Goal: Task Accomplishment & Management: Manage account settings

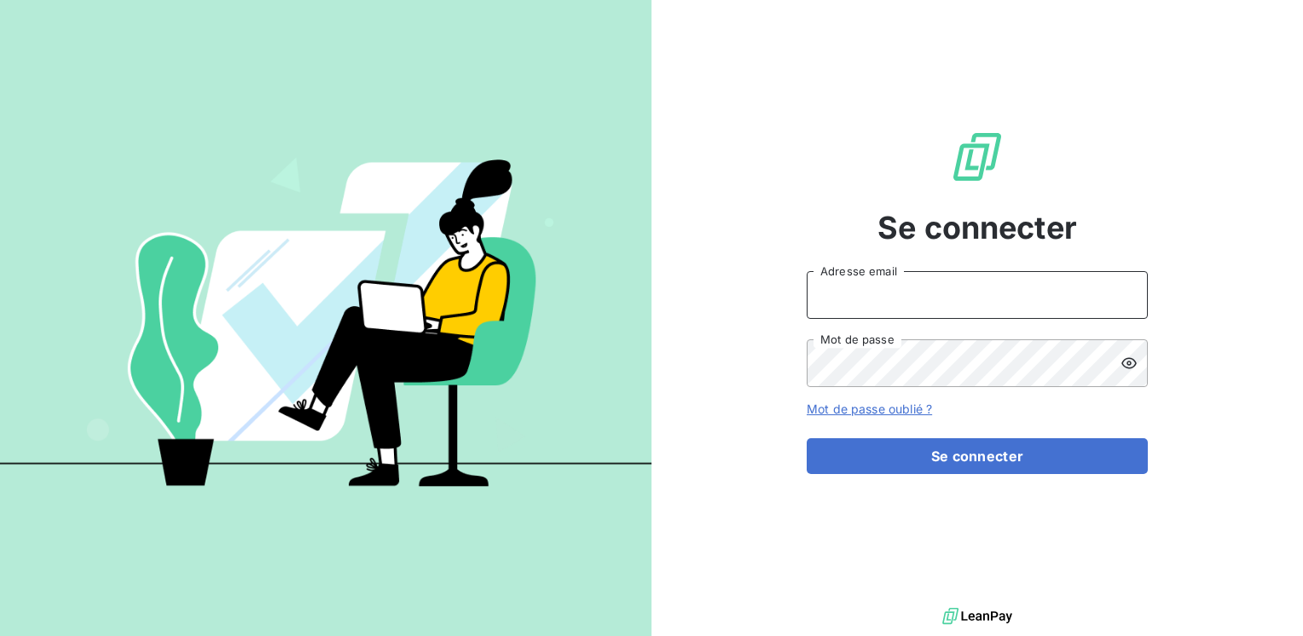
click at [843, 298] on input "Adresse email" at bounding box center [977, 295] width 341 height 48
type input "[EMAIL_ADDRESS][PERSON_NAME][DOMAIN_NAME]"
click at [807, 438] on button "Se connecter" at bounding box center [977, 456] width 341 height 36
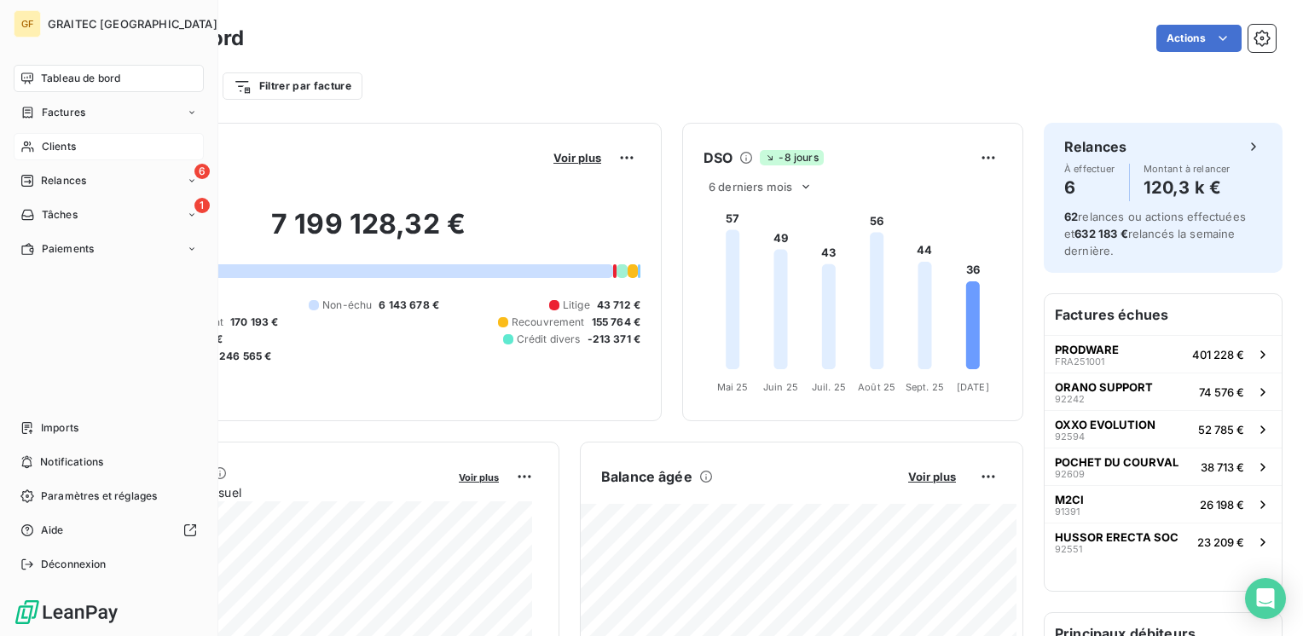
click at [54, 147] on span "Clients" at bounding box center [59, 146] width 34 height 15
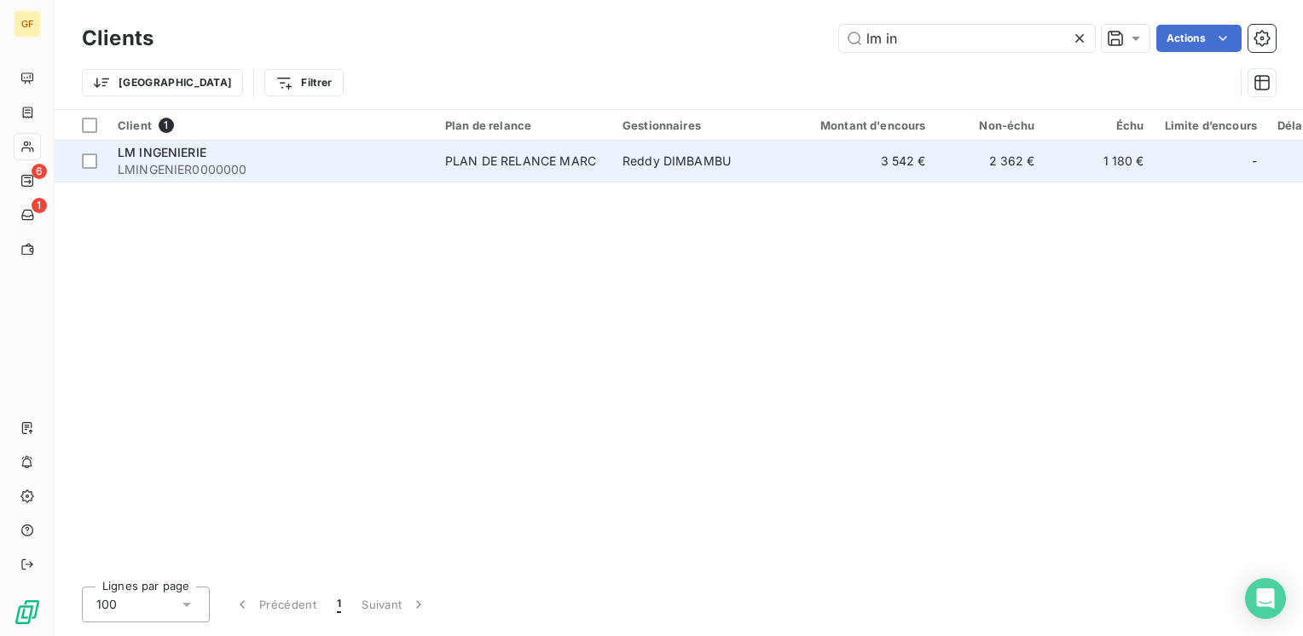
type input "lm in"
click at [351, 148] on div "LM INGENIERIE" at bounding box center [271, 152] width 307 height 17
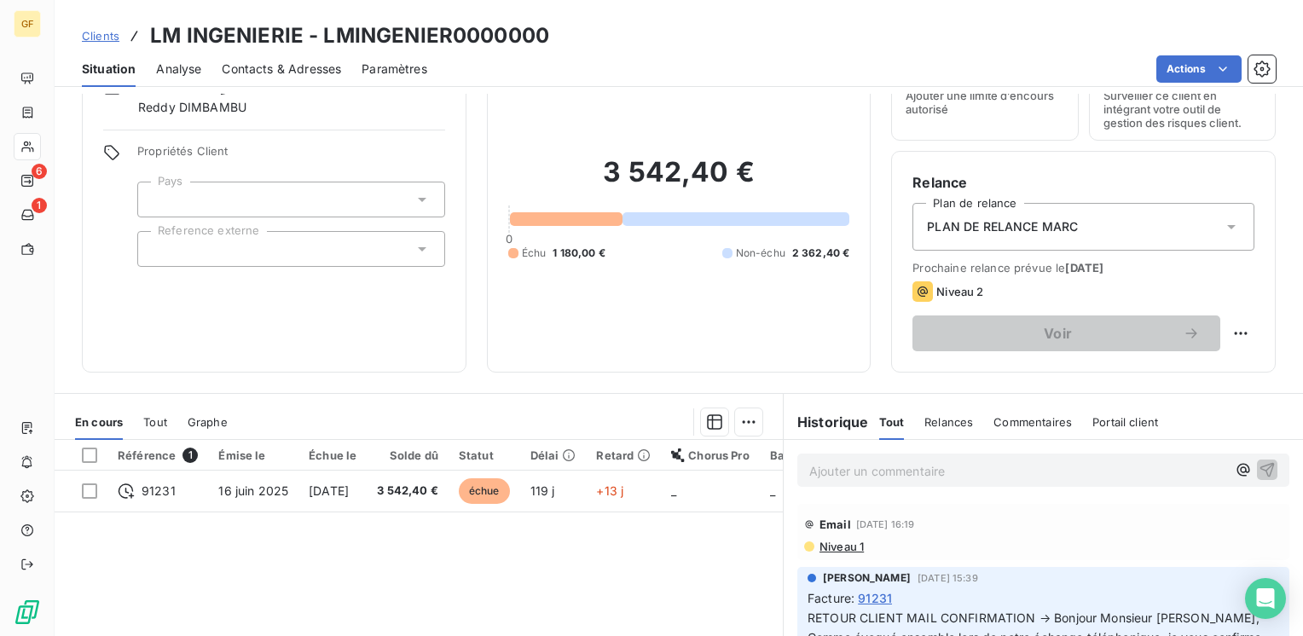
scroll to position [85, 0]
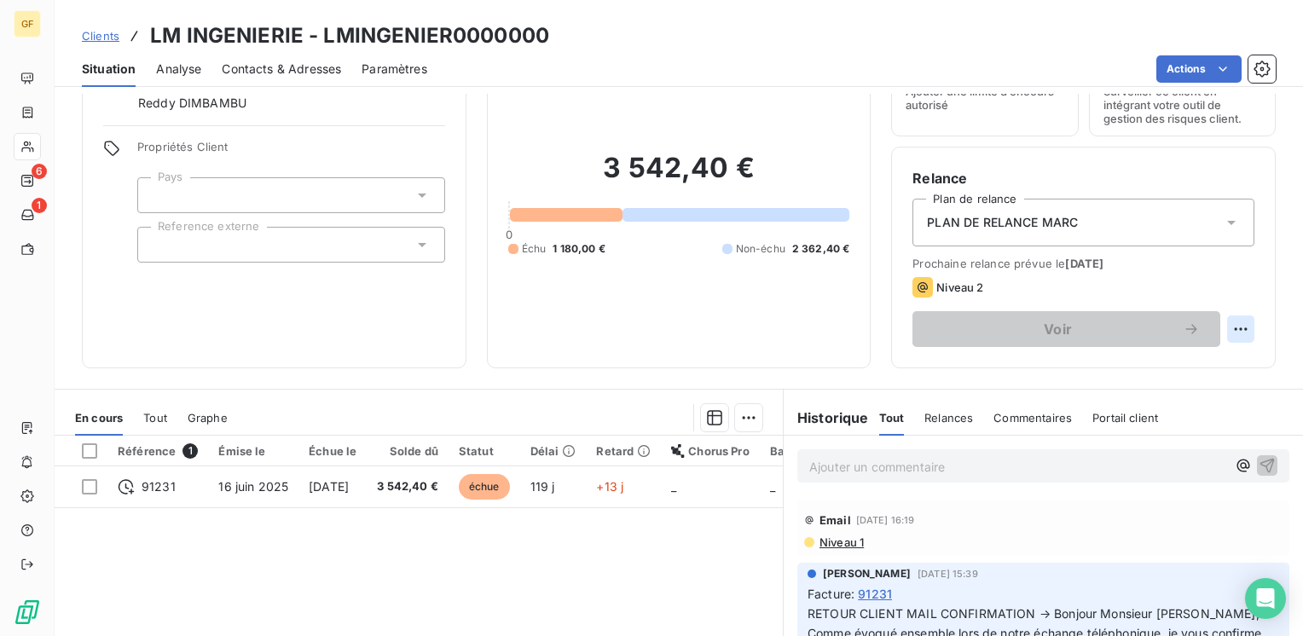
click at [1225, 321] on html "GF 6 1 Clients LM INGENIERIE - LMINGENIER0000000 Situation Analyse Contacts & A…" at bounding box center [651, 318] width 1303 height 636
click at [1166, 355] on div "Replanifier cette action" at bounding box center [1157, 366] width 153 height 27
select select "9"
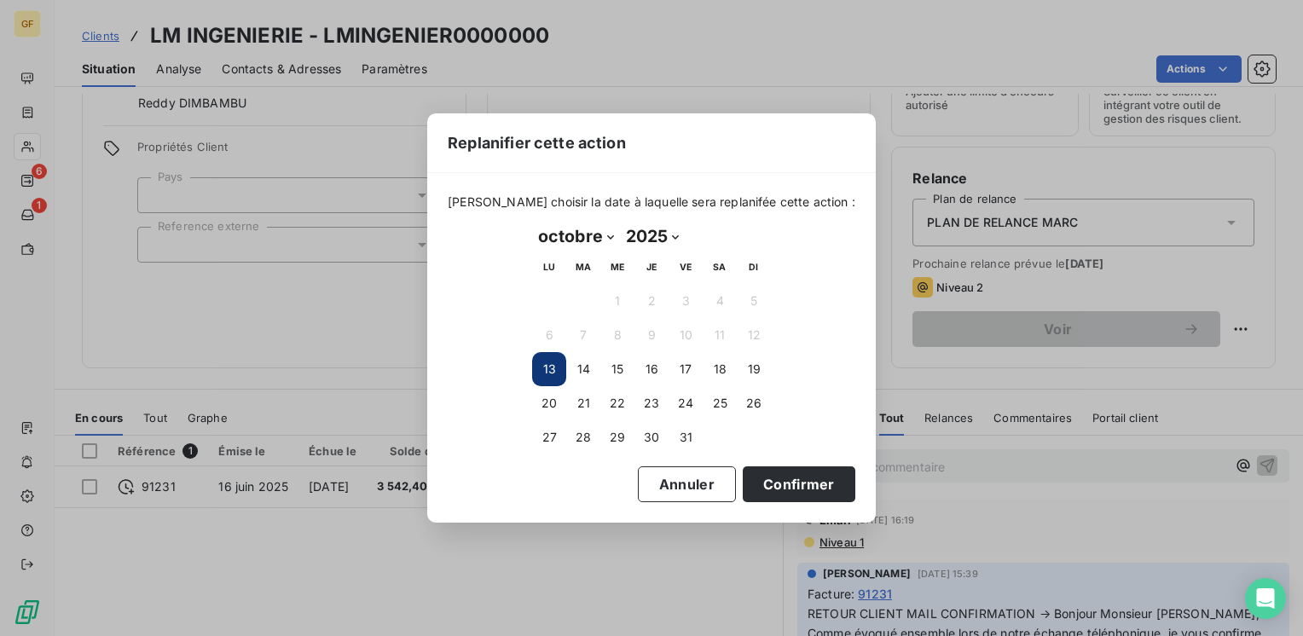
click at [559, 371] on button "13" at bounding box center [549, 369] width 34 height 34
click at [556, 370] on button "13" at bounding box center [549, 369] width 34 height 34
click at [784, 493] on button "Confirmer" at bounding box center [799, 484] width 113 height 36
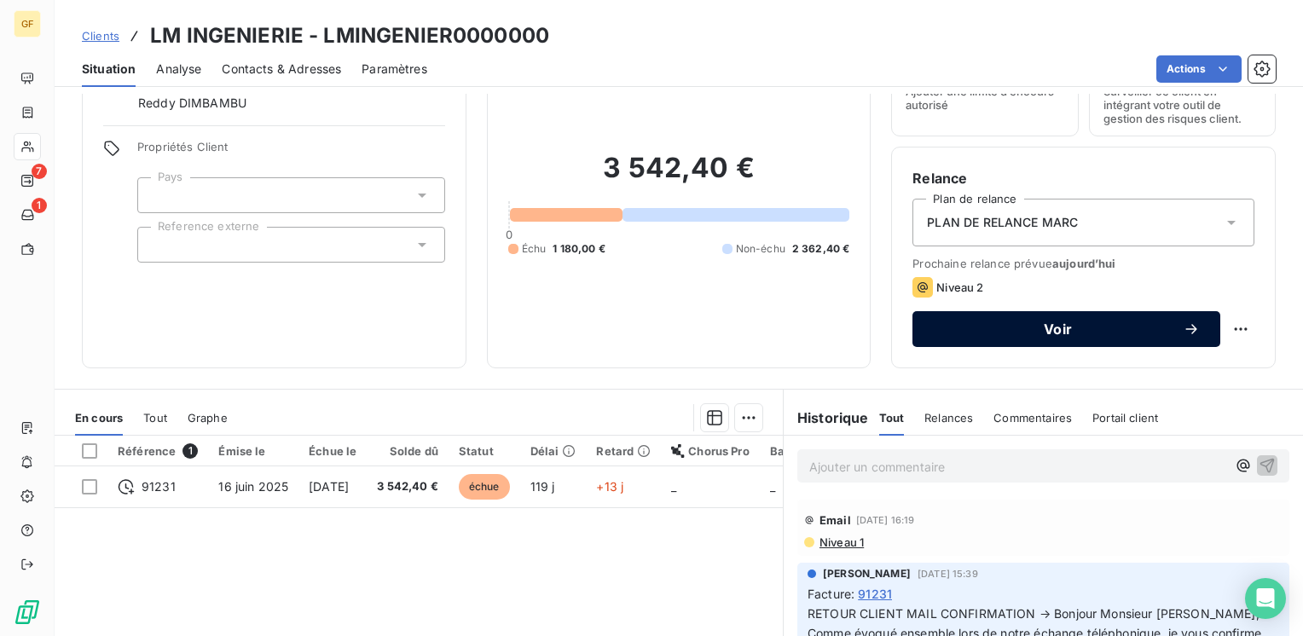
click at [1031, 336] on div "Voir" at bounding box center [1066, 329] width 267 height 17
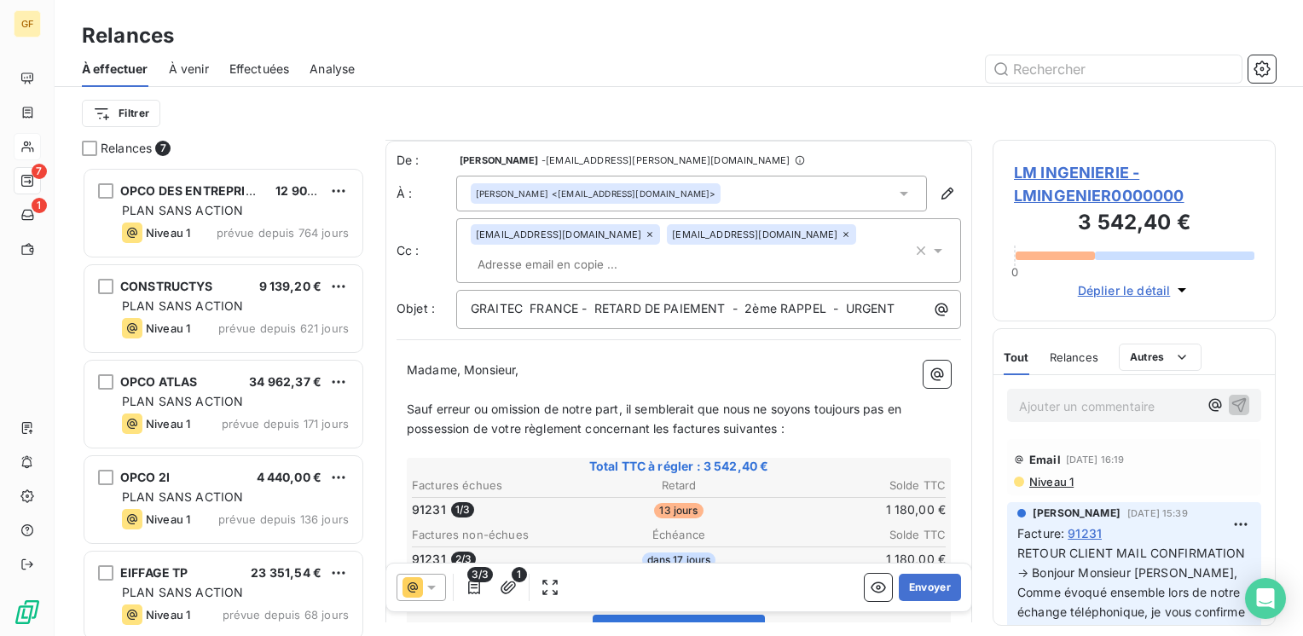
scroll to position [85, 0]
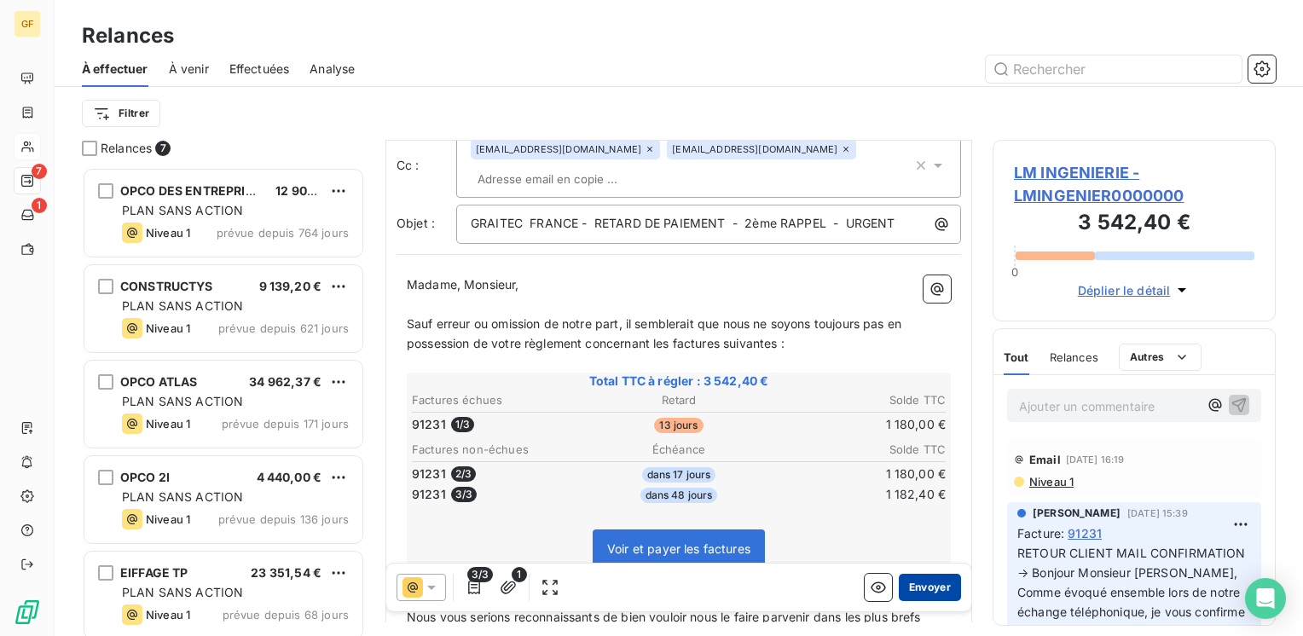
click at [922, 587] on button "Envoyer" at bounding box center [930, 587] width 62 height 27
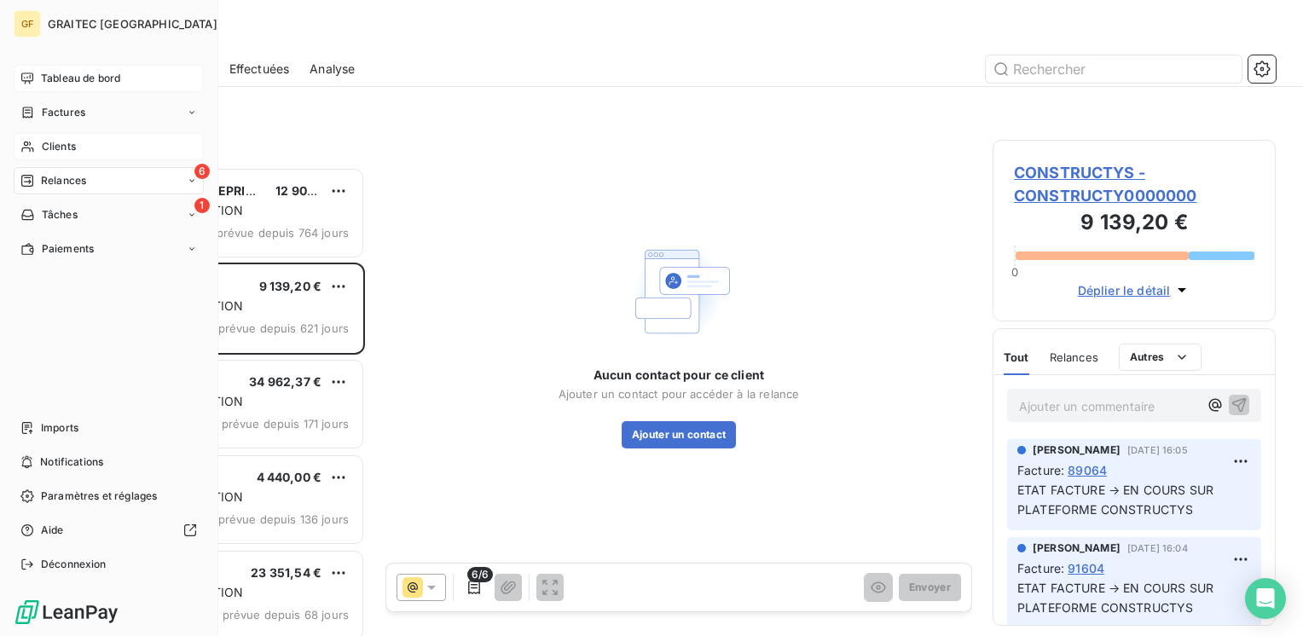
click at [63, 78] on span "Tableau de bord" at bounding box center [80, 78] width 79 height 15
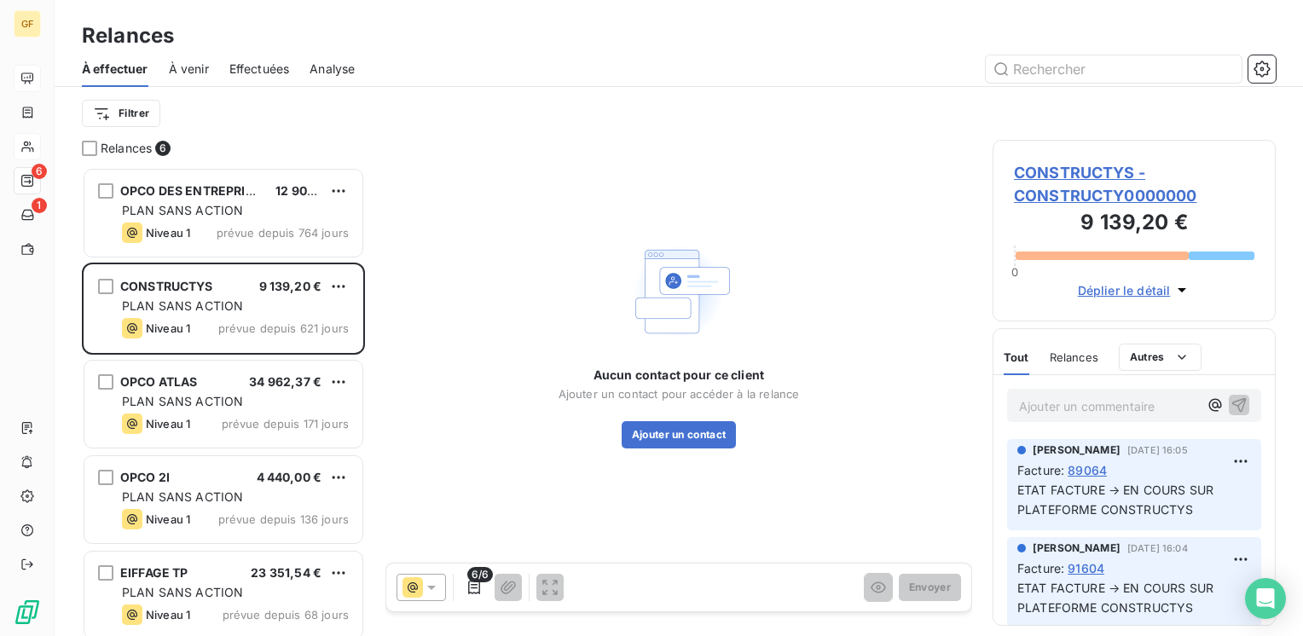
scroll to position [456, 269]
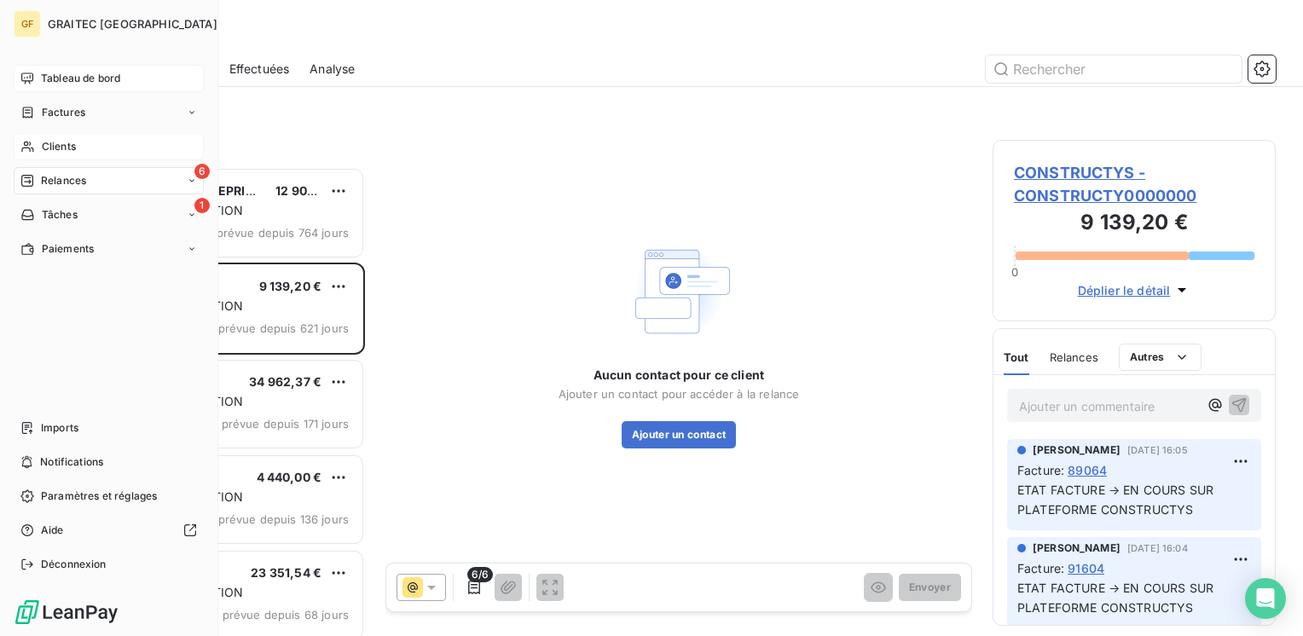
click at [57, 73] on span "Tableau de bord" at bounding box center [80, 78] width 79 height 15
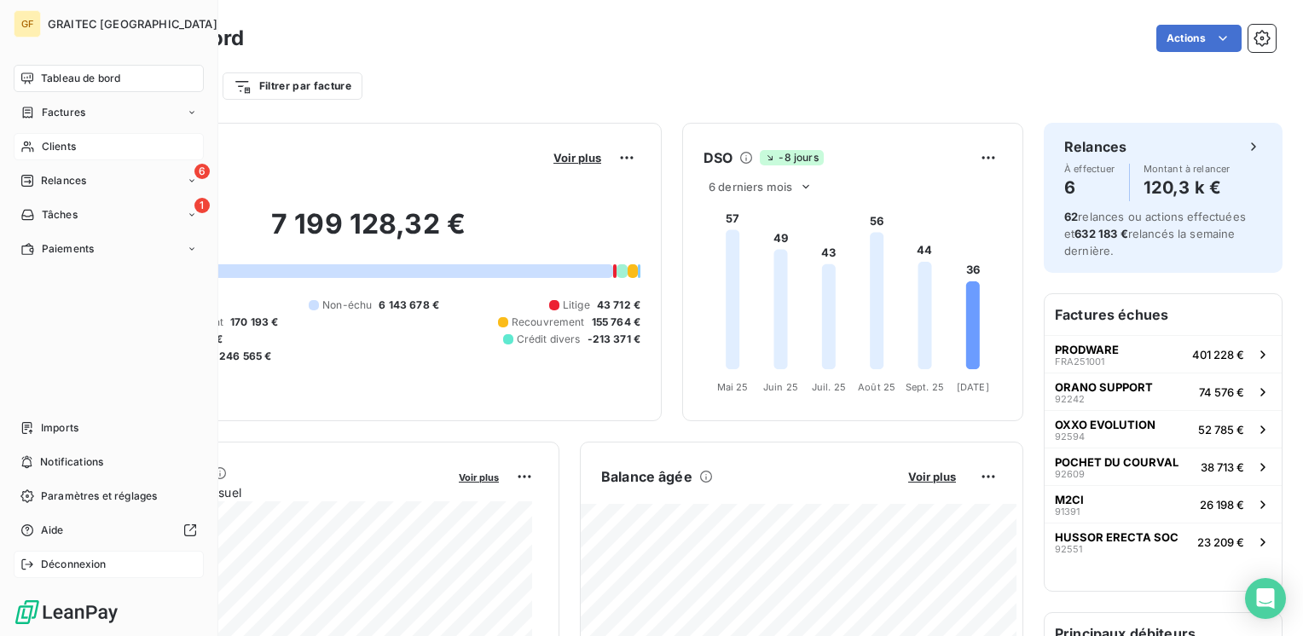
click at [70, 557] on span "Déconnexion" at bounding box center [74, 564] width 66 height 15
